Goal: Information Seeking & Learning: Check status

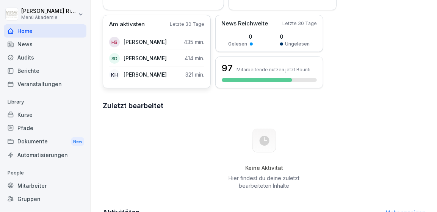
scroll to position [44, 0]
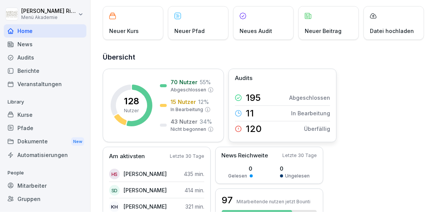
click at [263, 128] on div "120 Überfällig" at bounding box center [282, 128] width 95 height 15
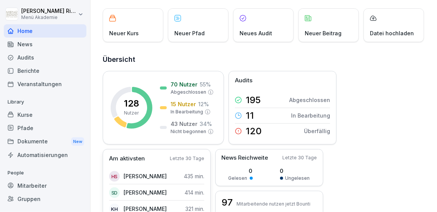
scroll to position [88, 0]
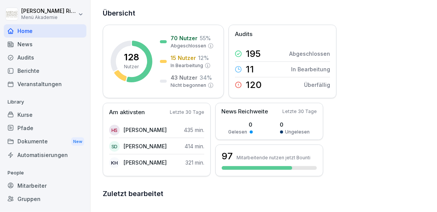
click at [34, 116] on div "Kurse" at bounding box center [45, 114] width 83 height 13
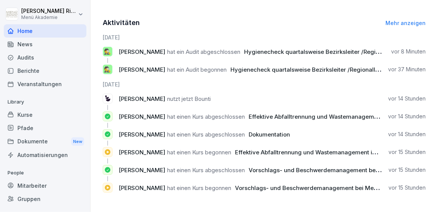
scroll to position [102, 0]
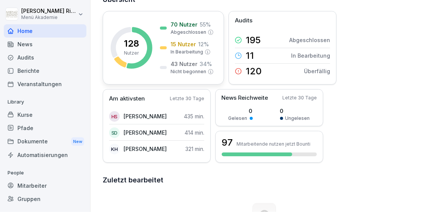
click at [139, 55] on div "128 Nutzer" at bounding box center [131, 47] width 15 height 17
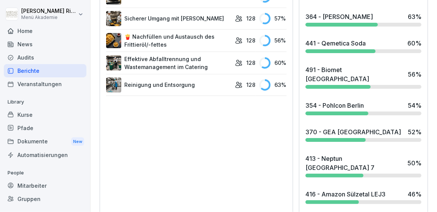
scroll to position [618, 0]
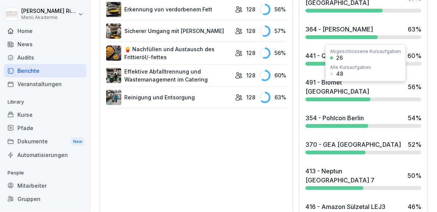
click at [341, 113] on div "354 - Pohlcon Berlin" at bounding box center [334, 117] width 58 height 9
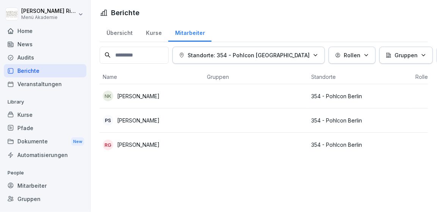
click at [134, 96] on p "[PERSON_NAME]" at bounding box center [138, 96] width 42 height 8
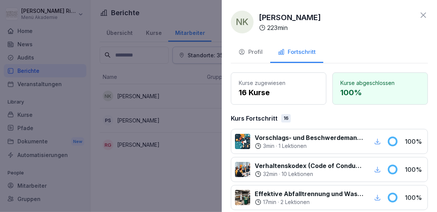
click at [427, 14] on icon at bounding box center [423, 15] width 9 height 9
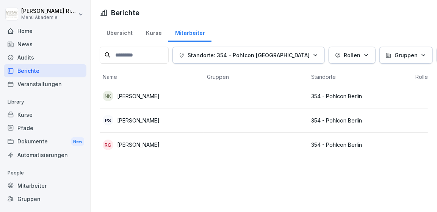
click at [155, 121] on p "[PERSON_NAME]" at bounding box center [138, 120] width 42 height 8
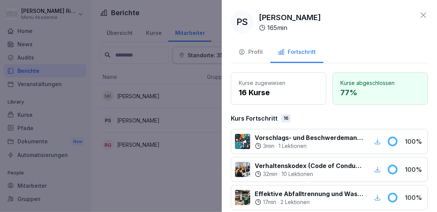
click at [155, 166] on div at bounding box center [218, 106] width 437 height 212
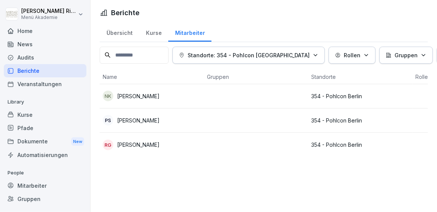
click at [131, 146] on p "[PERSON_NAME]" at bounding box center [138, 145] width 42 height 8
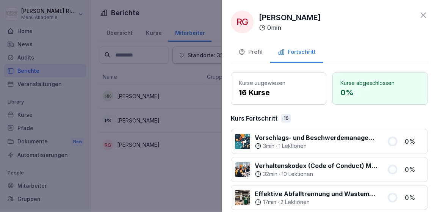
click at [423, 15] on icon at bounding box center [423, 15] width 9 height 9
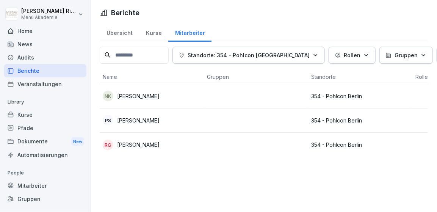
click at [136, 95] on p "[PERSON_NAME]" at bounding box center [138, 96] width 42 height 8
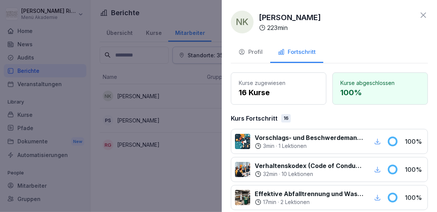
drag, startPoint x: 427, startPoint y: 16, endPoint x: 419, endPoint y: 21, distance: 9.6
click at [427, 15] on icon at bounding box center [423, 15] width 9 height 9
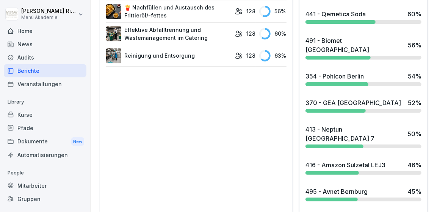
scroll to position [747, 0]
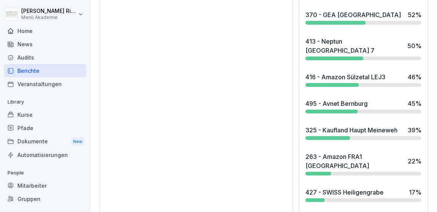
click at [318, 188] on div "427 - SWISS Heiligengrabe" at bounding box center [344, 192] width 78 height 9
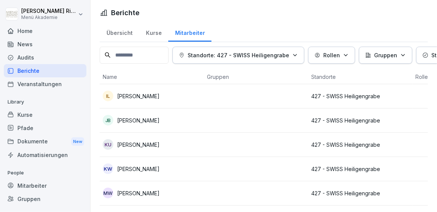
click at [122, 93] on p "[PERSON_NAME]" at bounding box center [138, 96] width 42 height 8
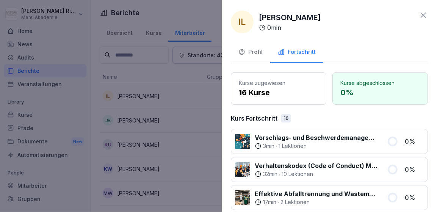
drag, startPoint x: 144, startPoint y: 75, endPoint x: 146, endPoint y: 80, distance: 4.7
click at [144, 75] on div at bounding box center [218, 106] width 437 height 212
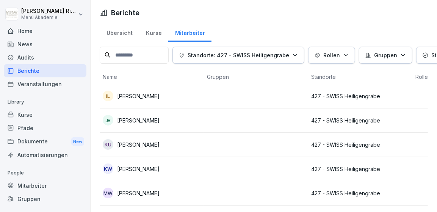
click at [135, 121] on p "[PERSON_NAME]" at bounding box center [138, 120] width 42 height 8
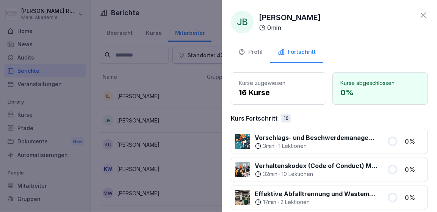
click at [161, 73] on div at bounding box center [218, 106] width 437 height 212
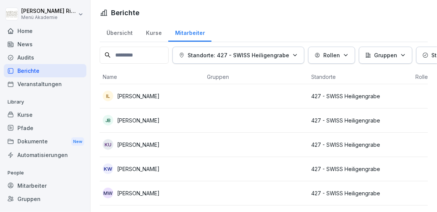
click at [133, 144] on p "[PERSON_NAME]" at bounding box center [138, 145] width 42 height 8
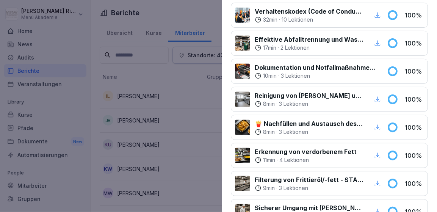
scroll to position [75, 0]
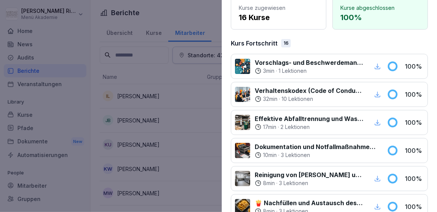
click at [179, 89] on div at bounding box center [218, 106] width 437 height 212
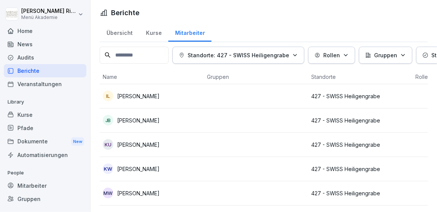
click at [145, 147] on p "[PERSON_NAME]" at bounding box center [138, 145] width 42 height 8
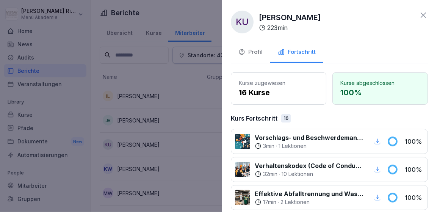
click at [175, 138] on div at bounding box center [218, 106] width 437 height 212
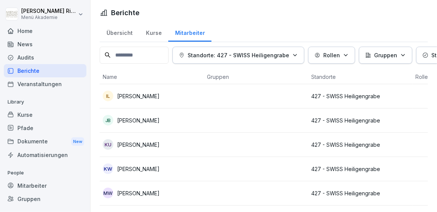
click at [144, 169] on p "[PERSON_NAME]" at bounding box center [138, 169] width 42 height 8
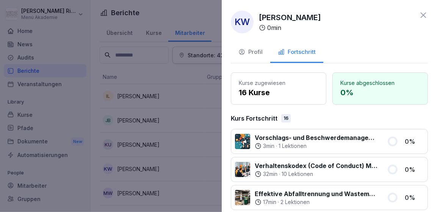
click at [215, 156] on div at bounding box center [218, 106] width 437 height 212
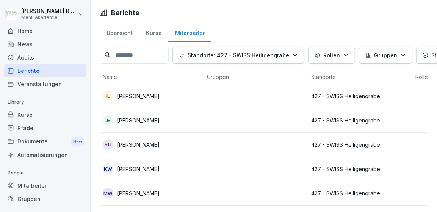
scroll to position [23, 0]
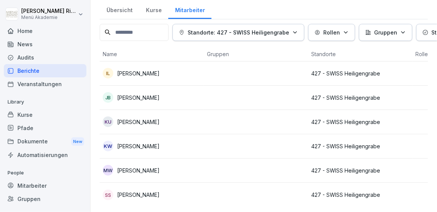
click at [141, 168] on p "[PERSON_NAME]" at bounding box center [138, 170] width 42 height 8
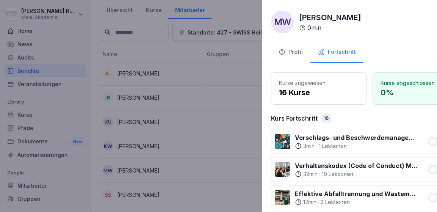
click at [147, 45] on div at bounding box center [218, 106] width 437 height 212
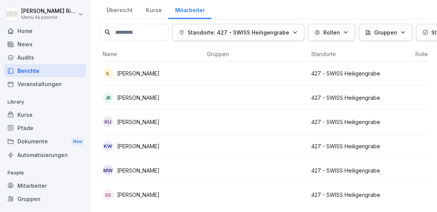
click at [145, 195] on p "[PERSON_NAME]" at bounding box center [138, 195] width 42 height 8
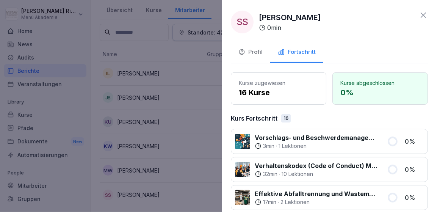
click at [182, 207] on div at bounding box center [218, 106] width 437 height 212
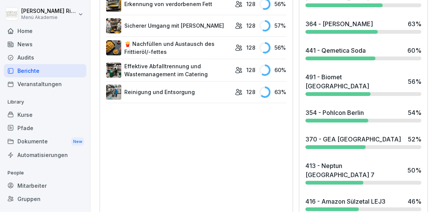
scroll to position [638, 0]
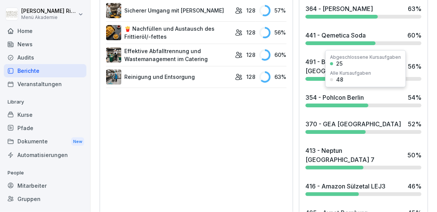
click at [342, 119] on div "370 - GEA [GEOGRAPHIC_DATA]" at bounding box center [353, 123] width 96 height 9
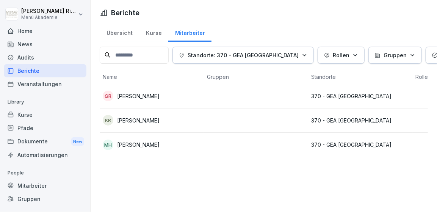
click at [152, 98] on p "[PERSON_NAME]" at bounding box center [138, 96] width 42 height 8
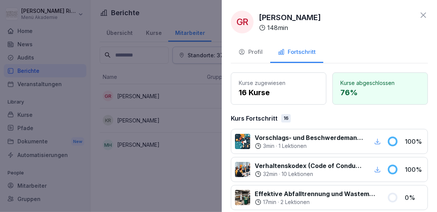
click at [135, 170] on div at bounding box center [218, 106] width 437 height 212
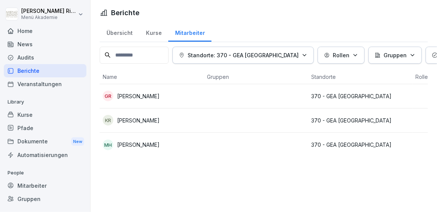
click at [142, 116] on p "[PERSON_NAME]" at bounding box center [138, 120] width 42 height 8
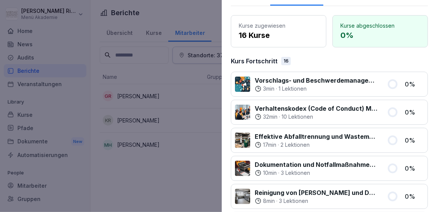
scroll to position [88, 0]
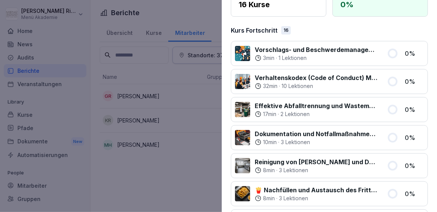
click at [128, 190] on div at bounding box center [218, 106] width 437 height 212
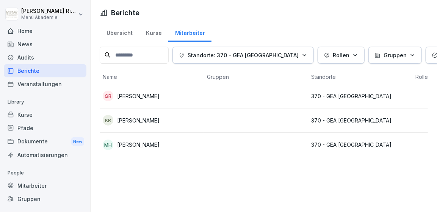
click at [135, 142] on p "[PERSON_NAME]" at bounding box center [138, 145] width 42 height 8
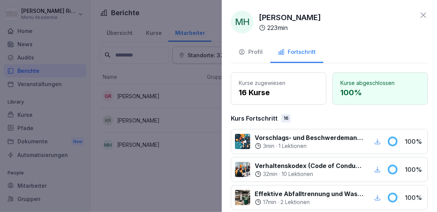
click at [143, 193] on div at bounding box center [218, 106] width 437 height 212
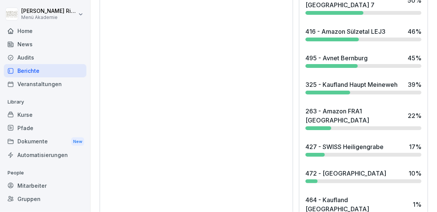
scroll to position [794, 0]
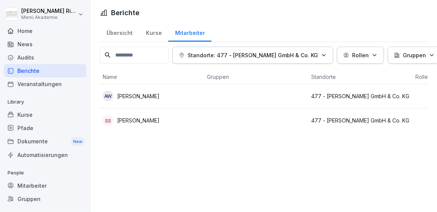
click at [147, 116] on p "[PERSON_NAME]" at bounding box center [138, 120] width 42 height 8
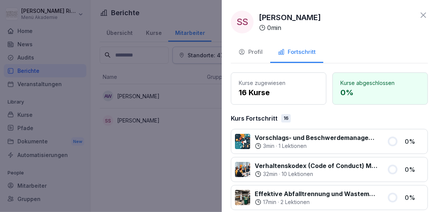
drag, startPoint x: 136, startPoint y: 160, endPoint x: 140, endPoint y: 137, distance: 23.1
click at [136, 160] on div at bounding box center [218, 106] width 437 height 212
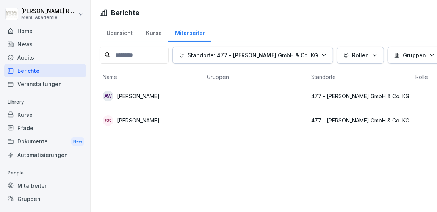
click at [143, 95] on p "[PERSON_NAME]" at bounding box center [138, 96] width 42 height 8
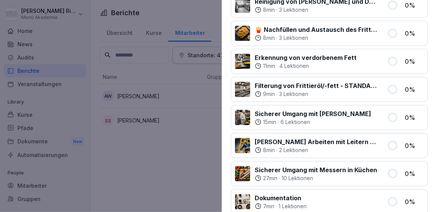
scroll to position [264, 0]
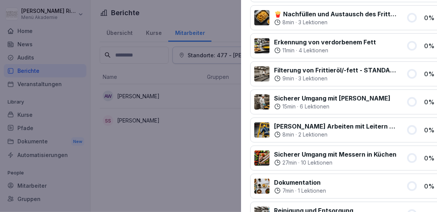
click at [200, 162] on div at bounding box center [218, 106] width 437 height 212
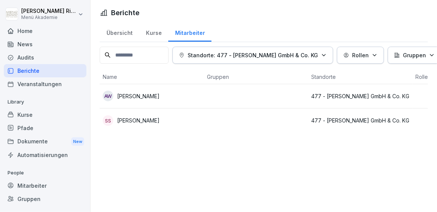
click at [329, 95] on p "477 - [PERSON_NAME] GmbH & Co. KG" at bounding box center [360, 96] width 98 height 8
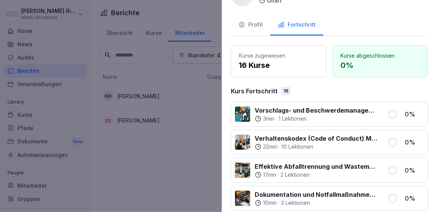
scroll to position [44, 0]
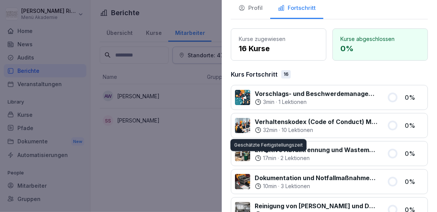
click at [170, 188] on div at bounding box center [218, 106] width 437 height 212
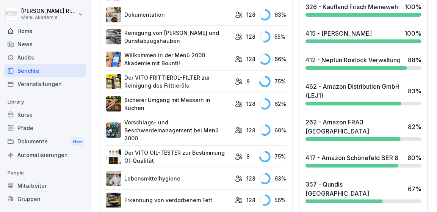
scroll to position [440, 0]
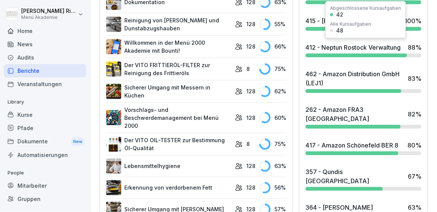
click at [313, 44] on div "412 - Neptun Rostock Verwaltung" at bounding box center [352, 47] width 95 height 9
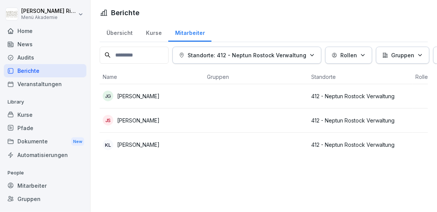
click at [127, 144] on p "[PERSON_NAME]" at bounding box center [138, 145] width 42 height 8
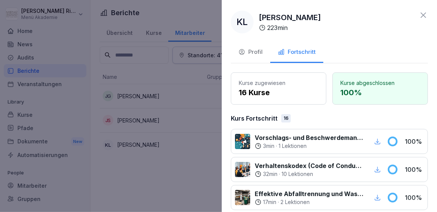
click at [420, 15] on icon at bounding box center [423, 15] width 9 height 9
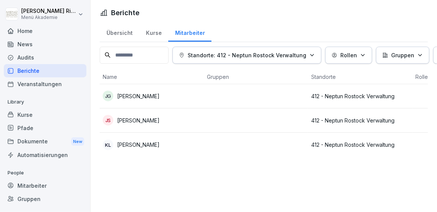
click at [149, 121] on p "[PERSON_NAME]" at bounding box center [138, 120] width 42 height 8
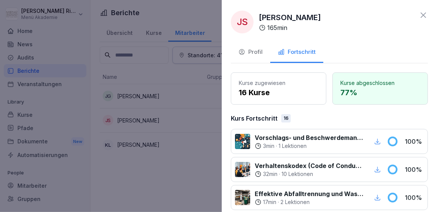
click at [157, 178] on div at bounding box center [218, 106] width 437 height 212
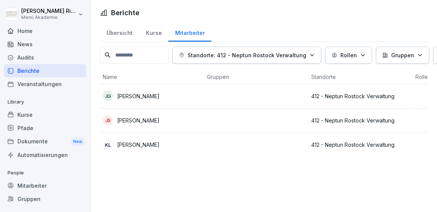
click at [148, 94] on p "[PERSON_NAME]" at bounding box center [138, 96] width 42 height 8
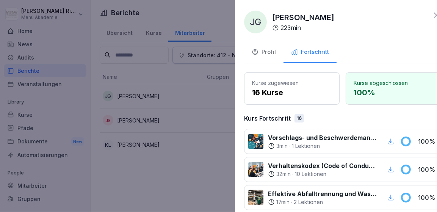
click at [174, 172] on div at bounding box center [218, 106] width 437 height 212
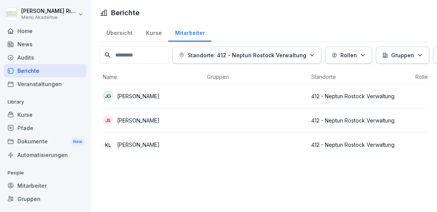
click at [151, 120] on p "[PERSON_NAME]" at bounding box center [138, 120] width 42 height 8
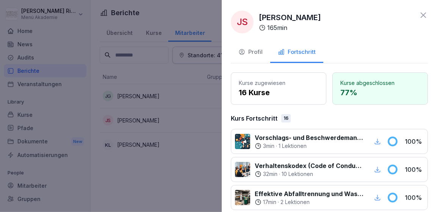
click at [130, 189] on div at bounding box center [218, 106] width 437 height 212
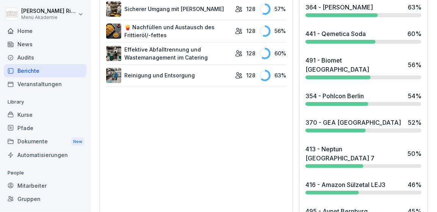
scroll to position [659, 0]
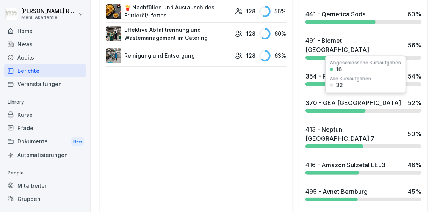
click at [346, 125] on div "413 - Neptun [GEOGRAPHIC_DATA] 7" at bounding box center [354, 134] width 98 height 18
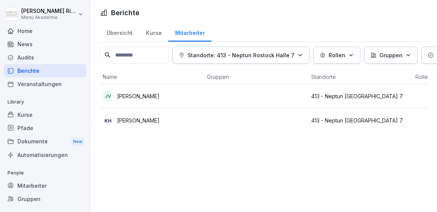
click at [133, 93] on p "[PERSON_NAME]" at bounding box center [138, 96] width 42 height 8
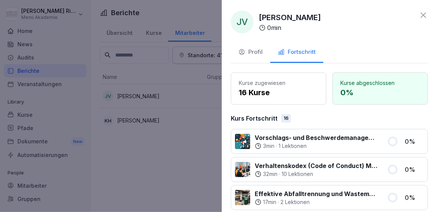
drag, startPoint x: 190, startPoint y: 146, endPoint x: 157, endPoint y: 126, distance: 37.9
click at [189, 146] on div at bounding box center [218, 106] width 437 height 212
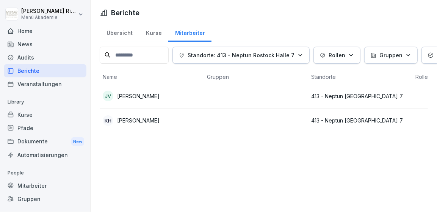
click at [139, 119] on p "[PERSON_NAME]" at bounding box center [138, 120] width 42 height 8
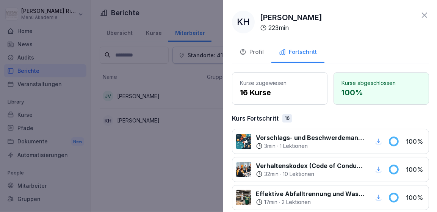
click at [146, 159] on div at bounding box center [218, 106] width 437 height 212
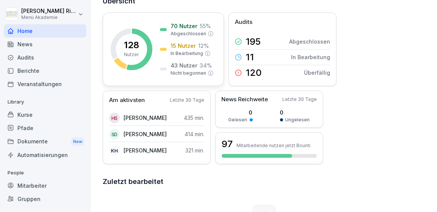
scroll to position [58, 0]
